Goal: Information Seeking & Learning: Learn about a topic

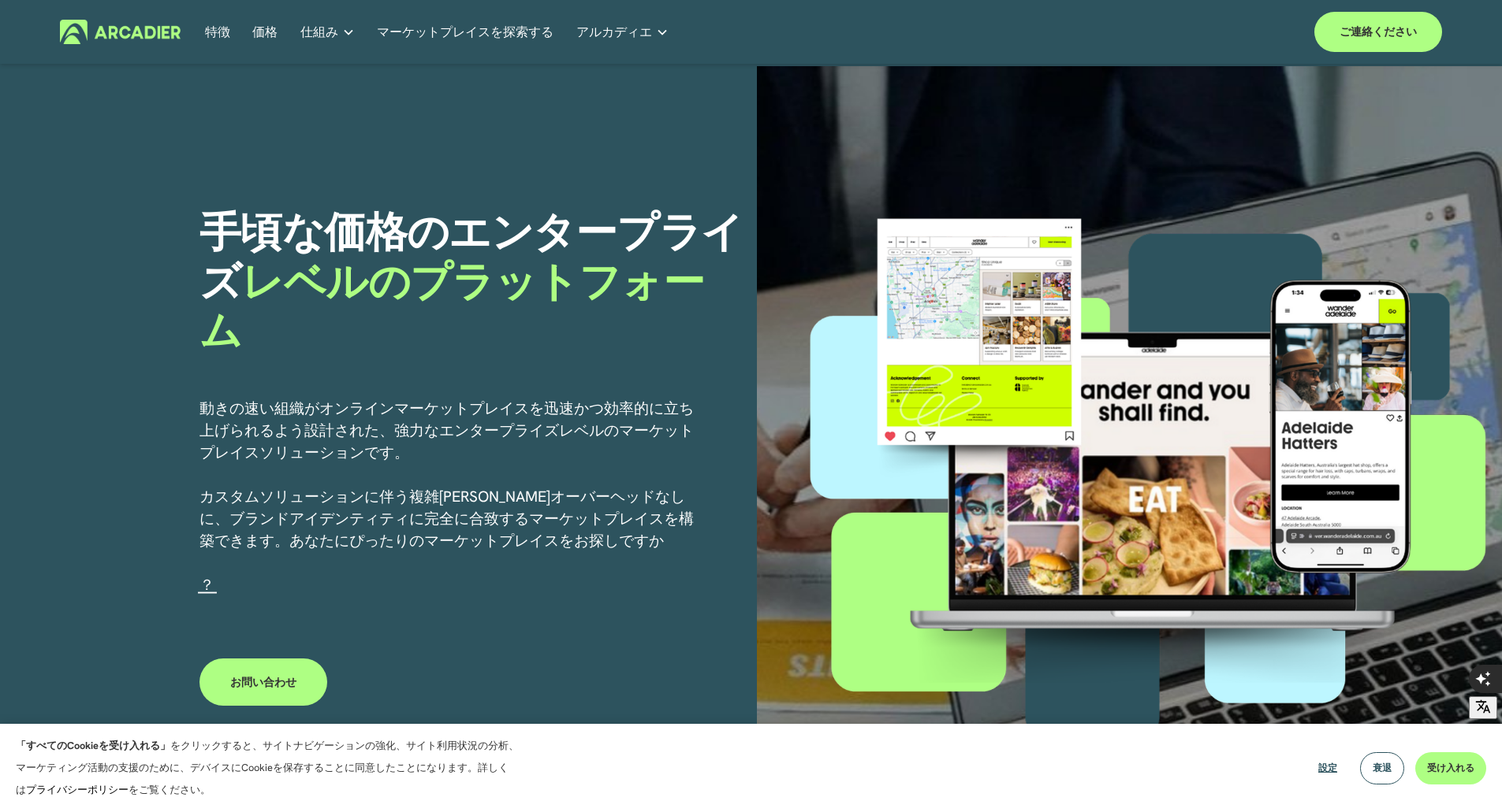
click at [260, 37] on font "価格" at bounding box center [264, 32] width 25 height 17
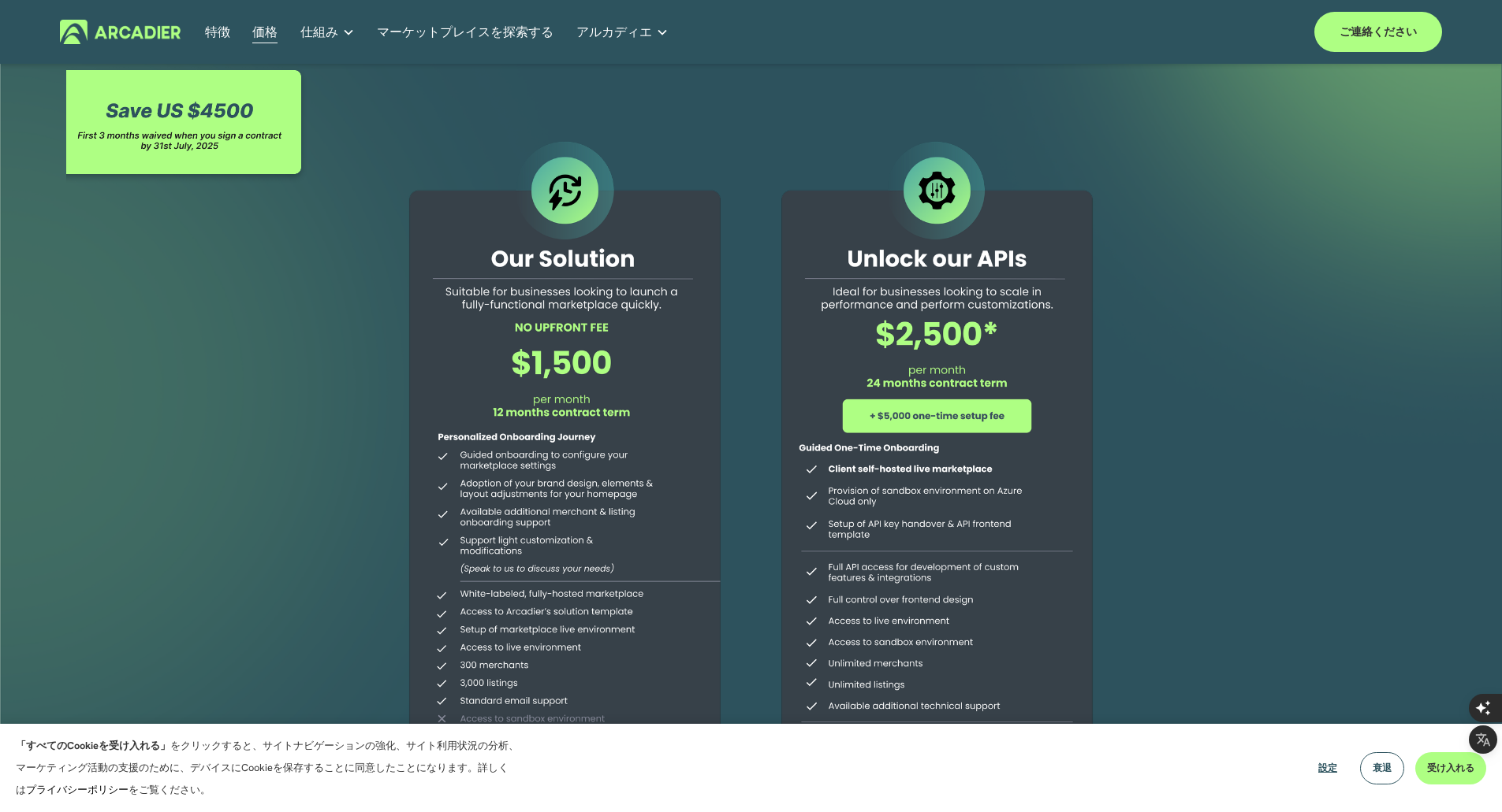
click at [1239, 296] on div at bounding box center [751, 469] width 1502 height 806
drag, startPoint x: 893, startPoint y: 480, endPoint x: 1019, endPoint y: 355, distance: 177.5
click at [1019, 355] on div at bounding box center [937, 456] width 361 height 640
click at [452, 33] on font "マーケットプレイスを探索する" at bounding box center [465, 32] width 176 height 17
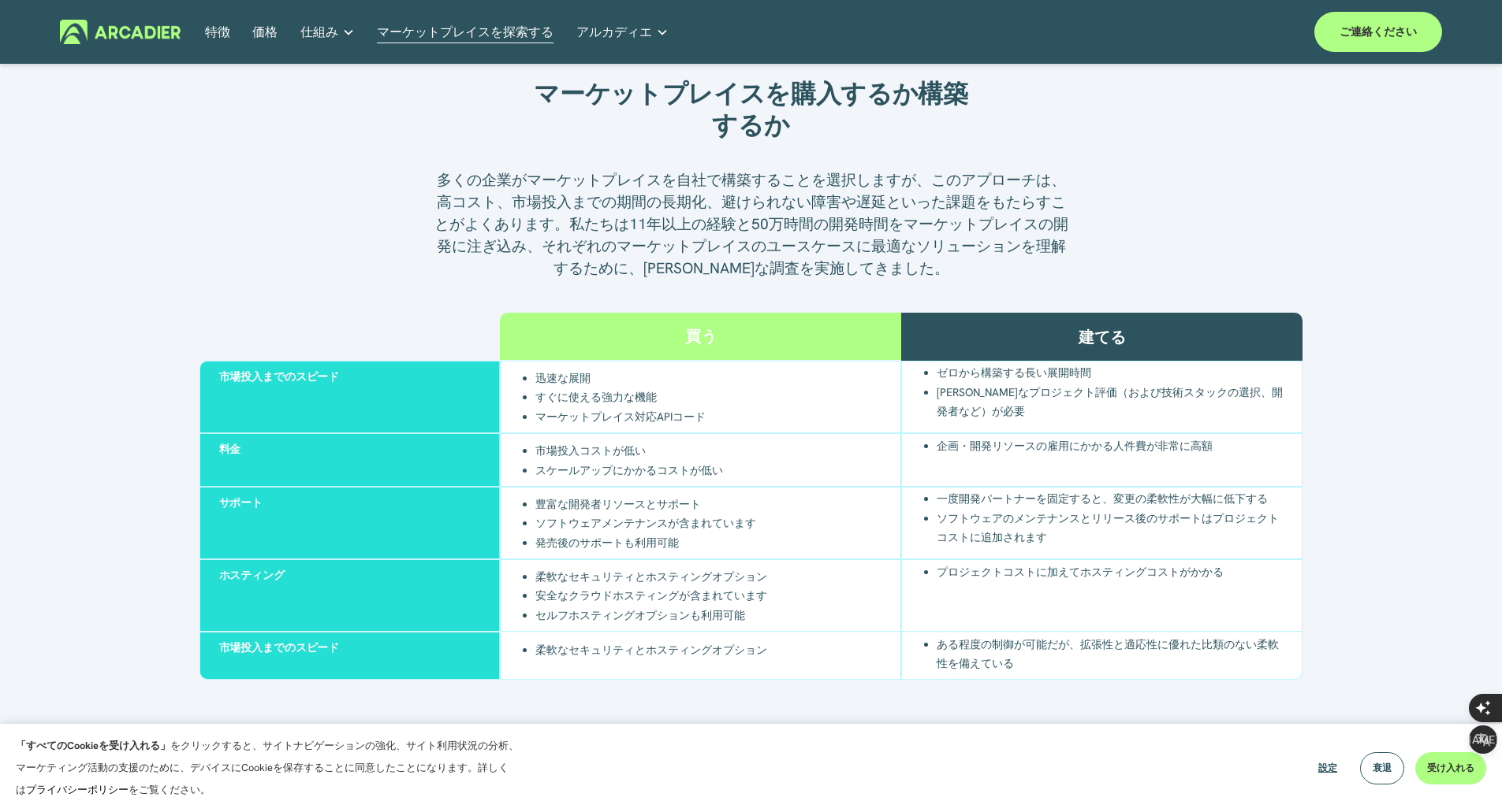
scroll to position [1408, 0]
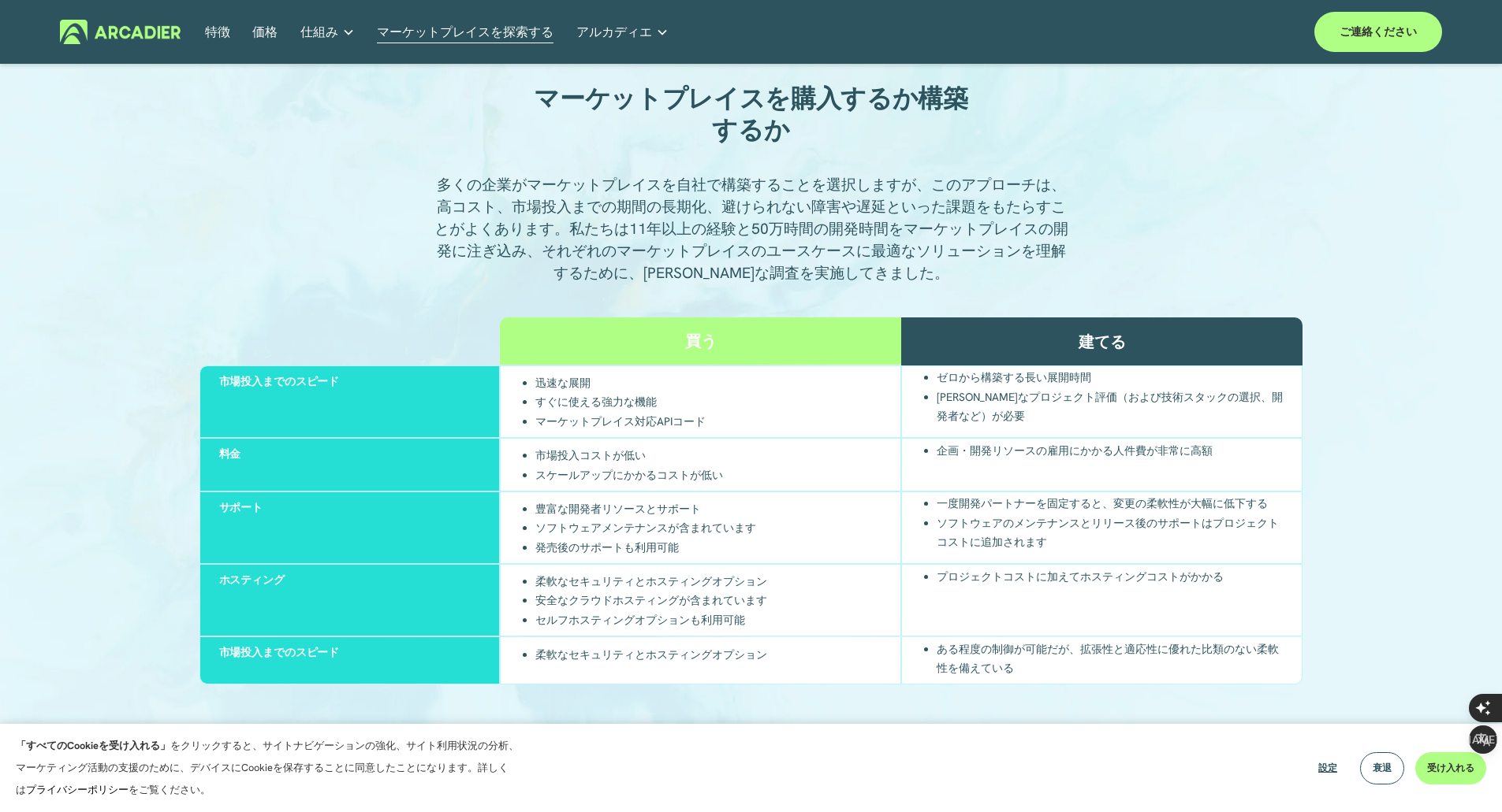
click at [141, 24] on img at bounding box center [120, 32] width 121 height 24
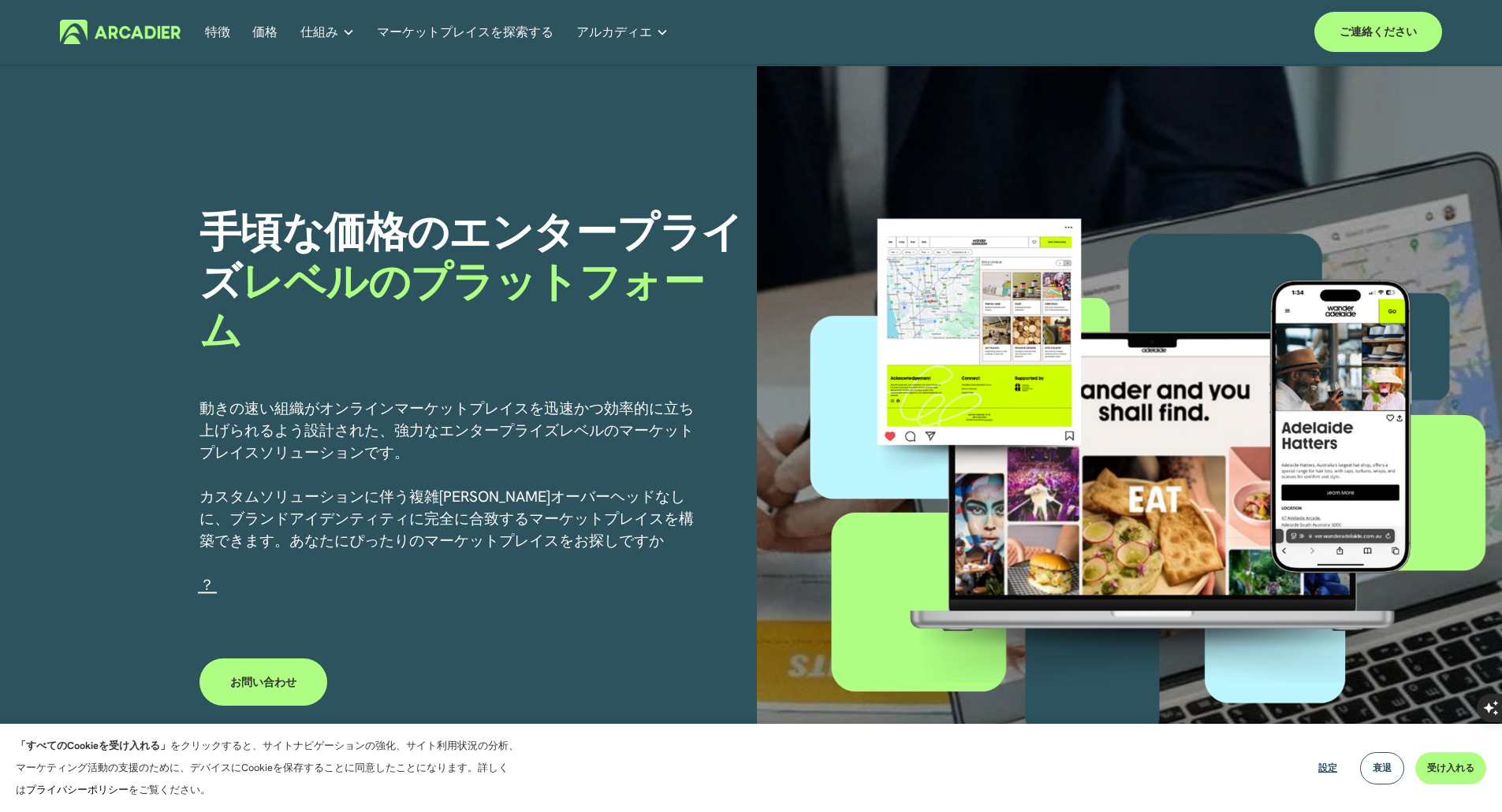
click at [262, 30] on font "価格" at bounding box center [264, 32] width 25 height 17
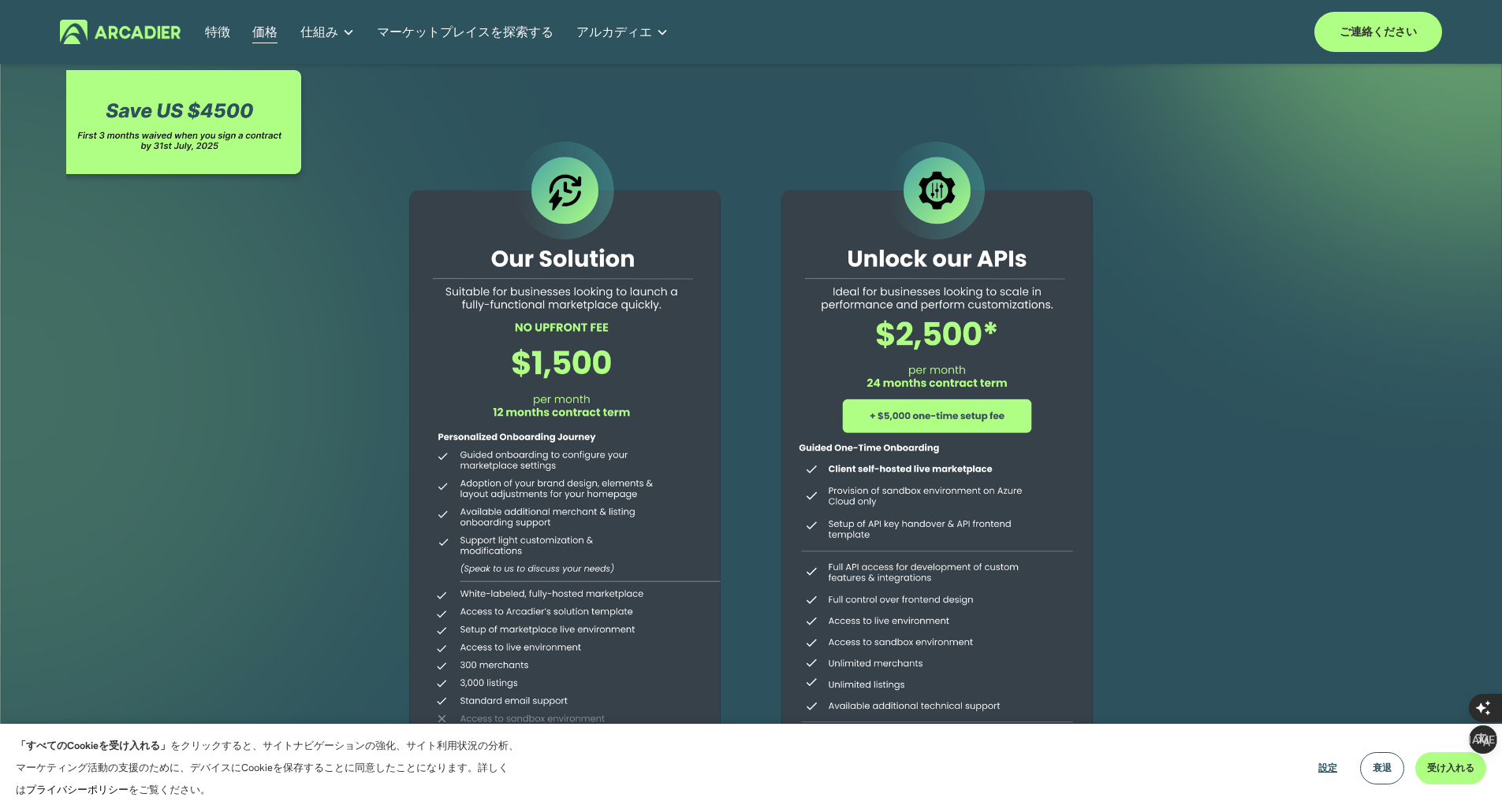
click at [338, 327] on div at bounding box center [751, 469] width 1502 height 806
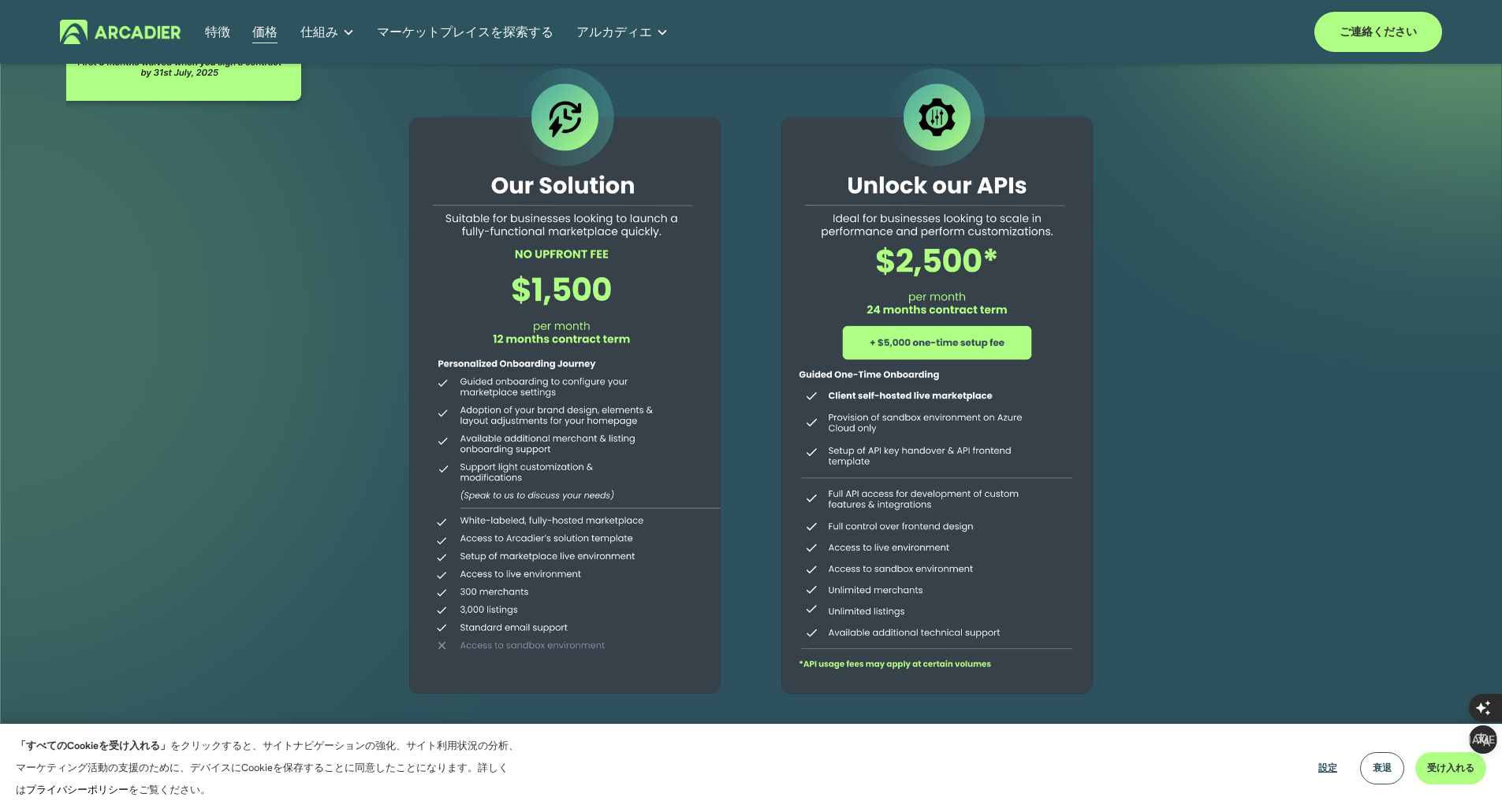
scroll to position [77, 0]
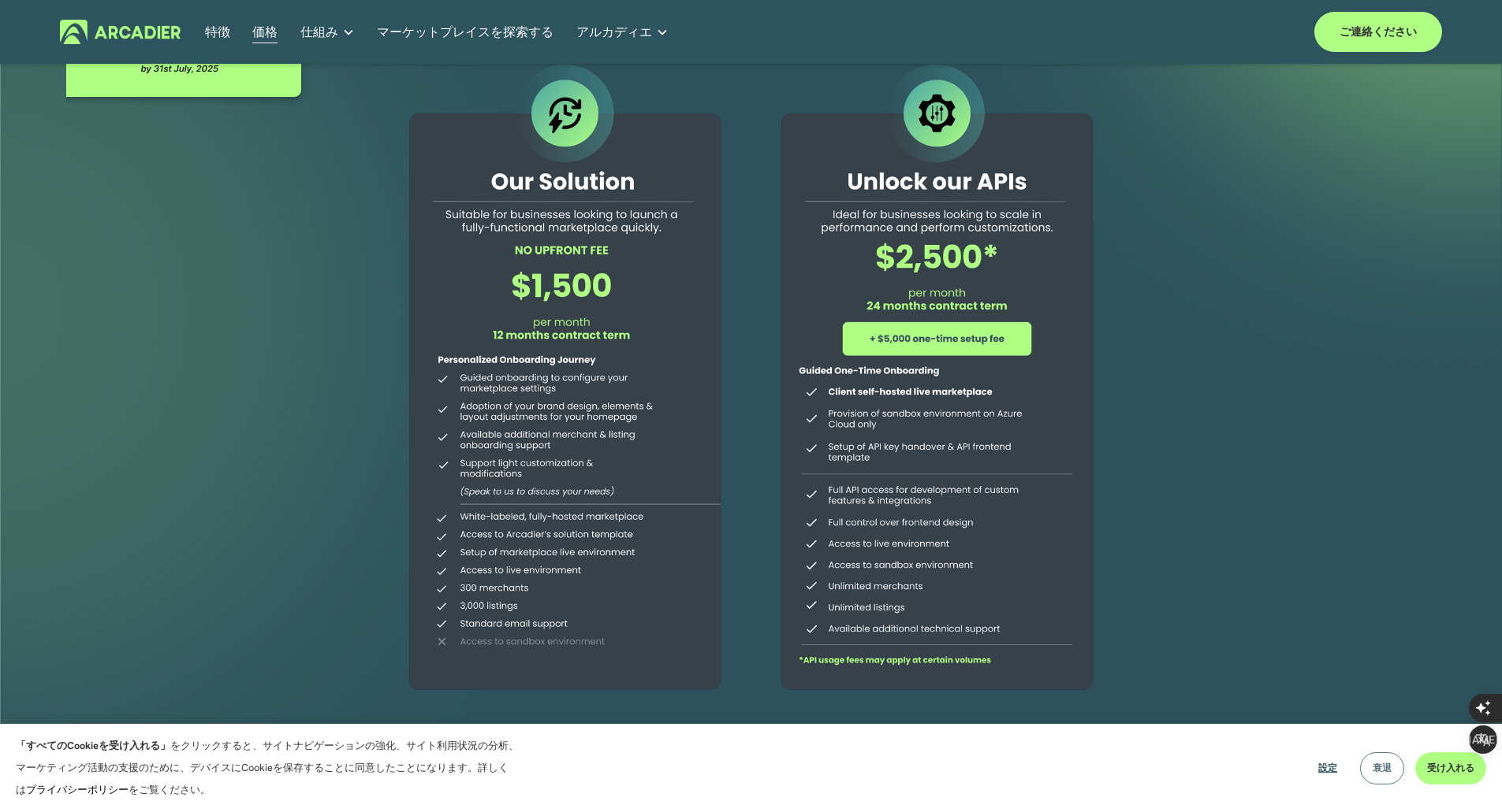
click at [1384, 774] on font "衰退" at bounding box center [1382, 768] width 19 height 12
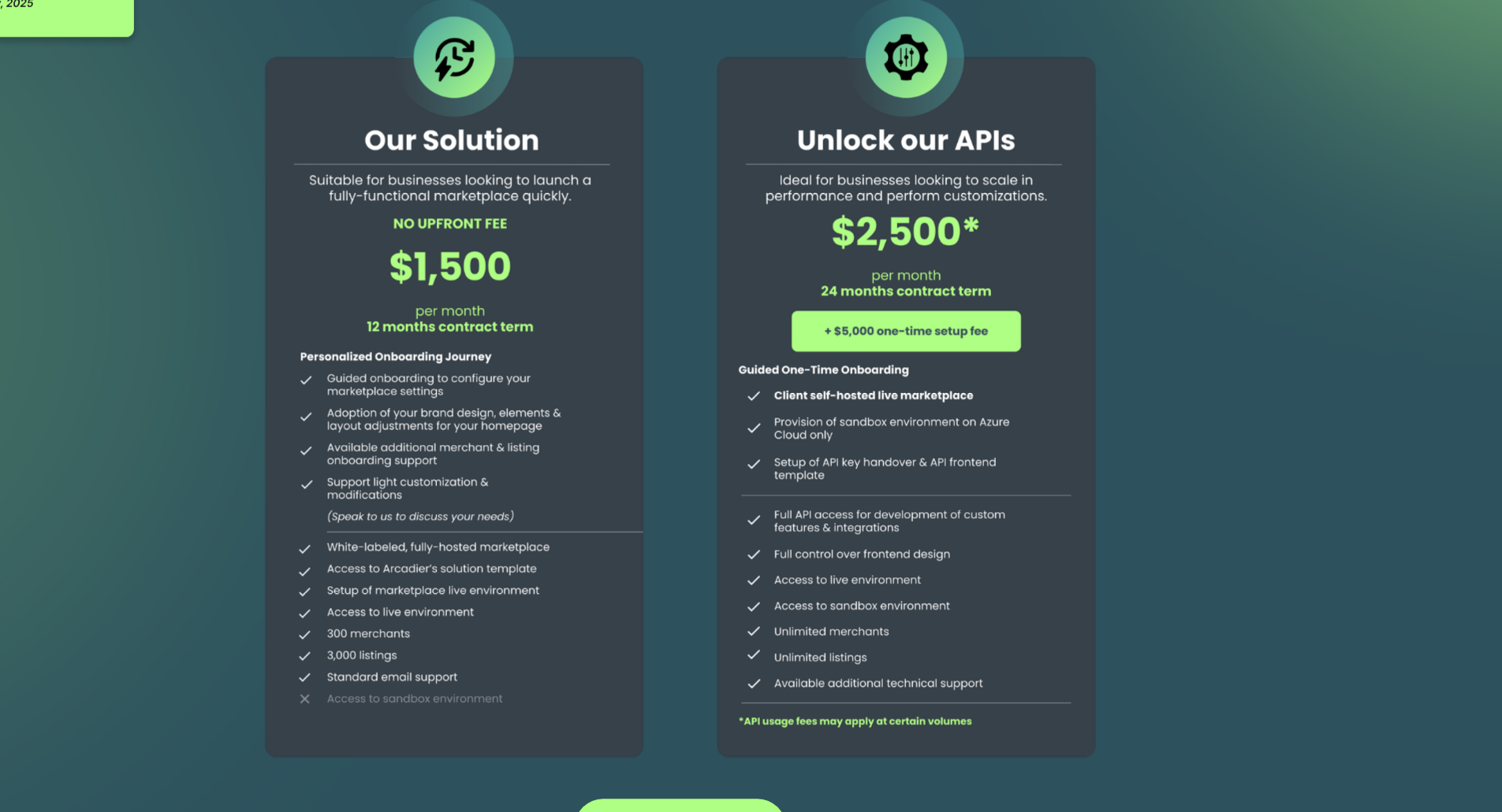
scroll to position [0, 0]
